Goal: Go to known website: Access a specific website the user already knows

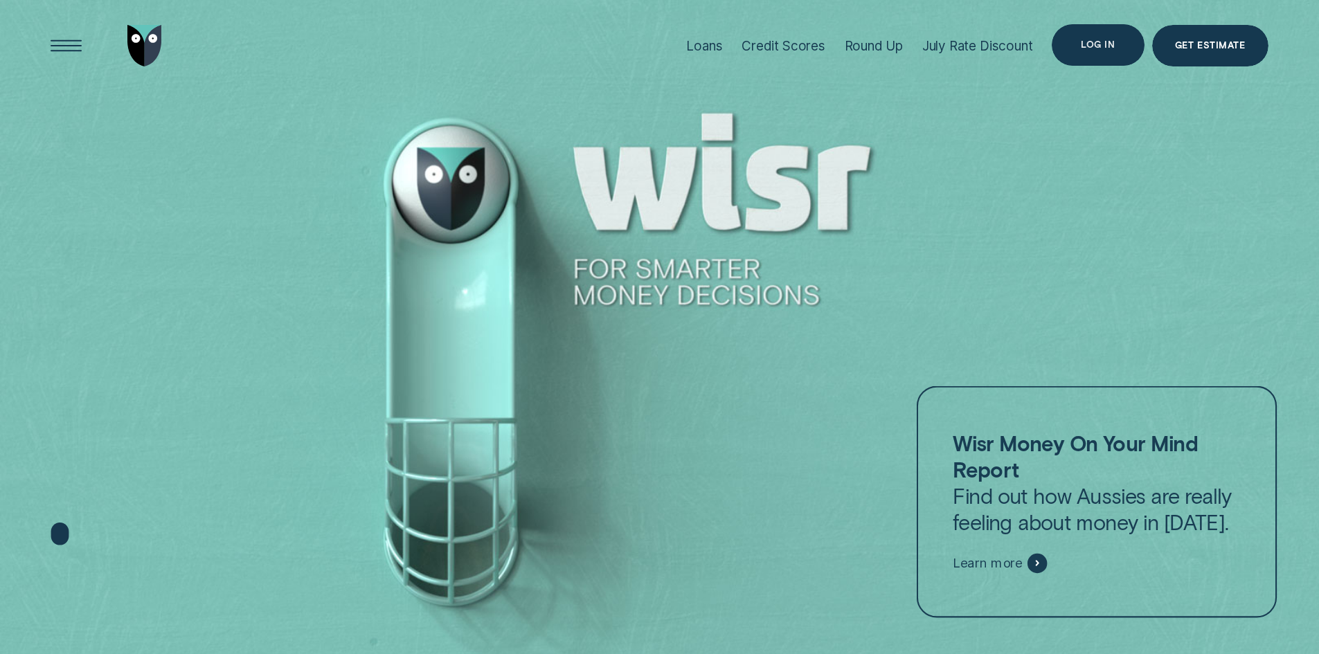
click at [1092, 53] on div "Log in" at bounding box center [1098, 45] width 92 height 42
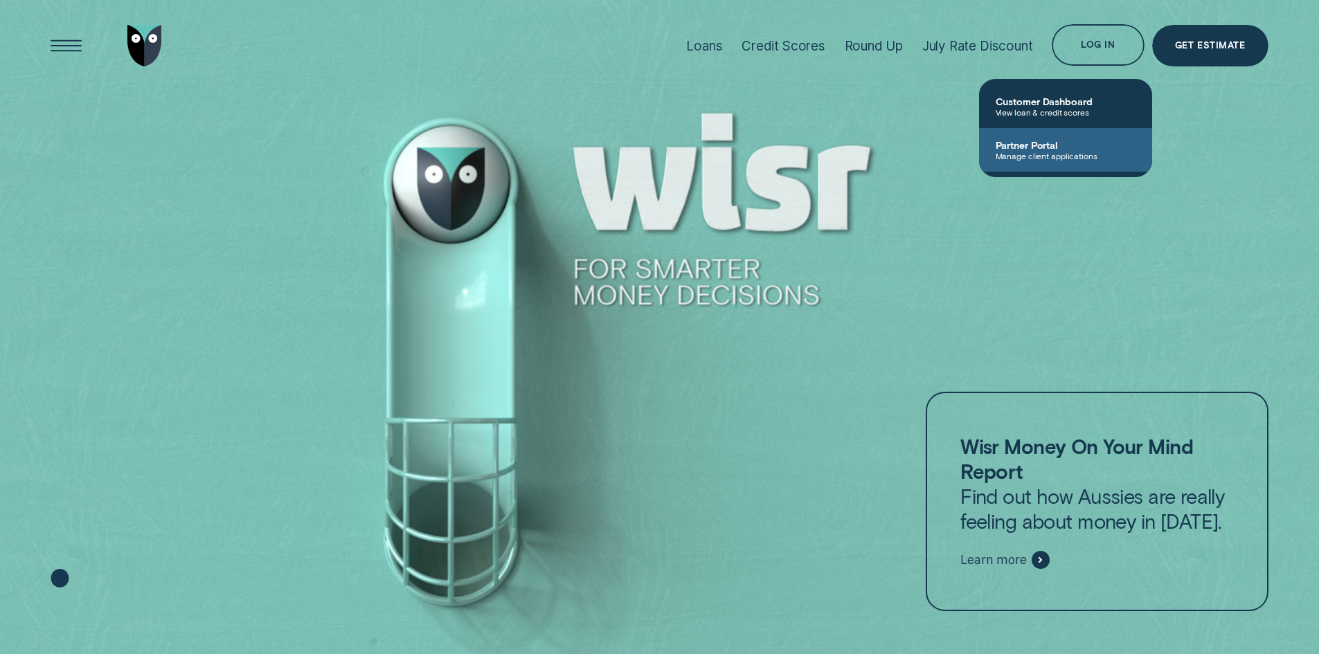
click at [1036, 151] on span "Manage client applications" at bounding box center [1066, 156] width 140 height 10
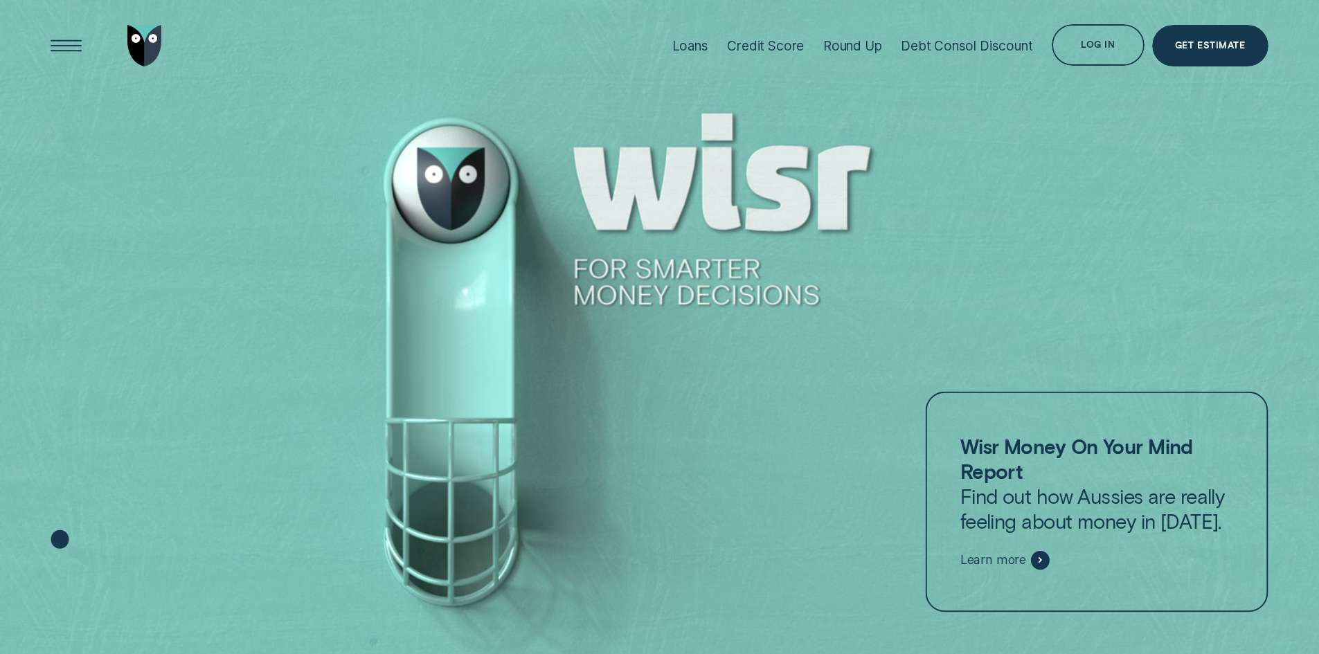
click at [1076, 55] on div "Log in" at bounding box center [1098, 45] width 92 height 42
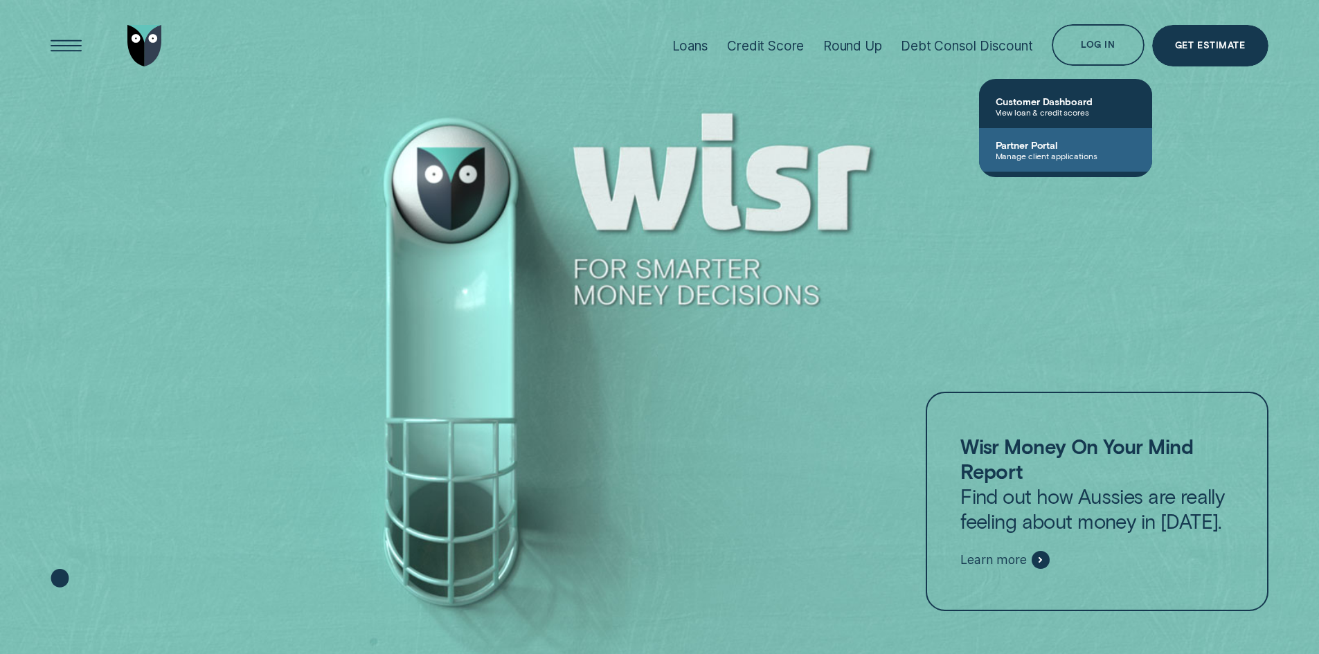
click at [1063, 148] on span "Partner Portal" at bounding box center [1066, 145] width 140 height 12
